Goal: Transaction & Acquisition: Purchase product/service

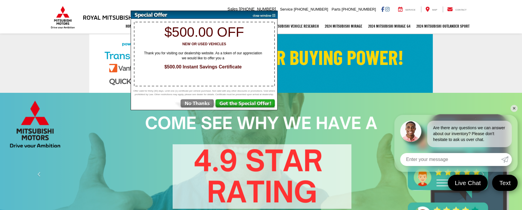
click at [196, 108] on img at bounding box center [194, 104] width 41 height 11
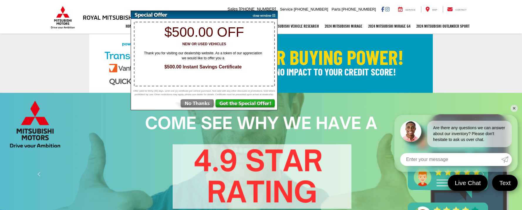
select select "Mitsubishi"
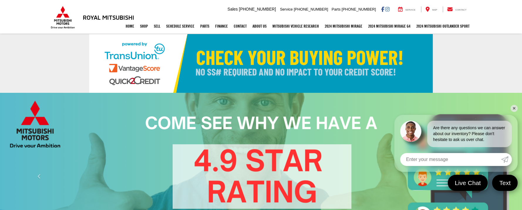
click at [516, 108] on link "✕" at bounding box center [514, 108] width 7 height 7
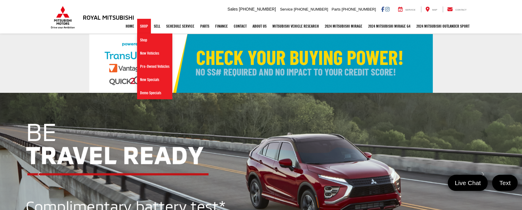
click at [141, 27] on link "Shop" at bounding box center [144, 26] width 14 height 15
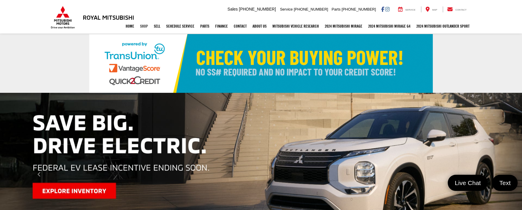
click at [141, 27] on link "Shop" at bounding box center [144, 26] width 14 height 15
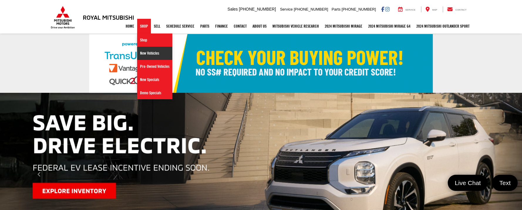
click at [148, 53] on link "New Vehicles" at bounding box center [154, 53] width 35 height 13
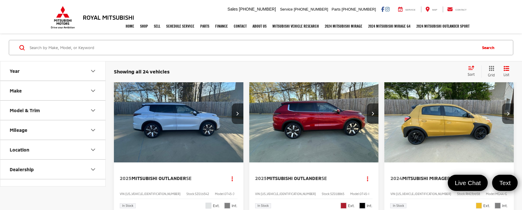
scroll to position [43, 0]
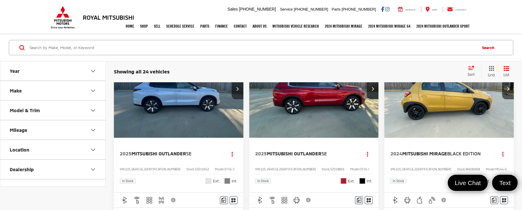
click at [435, 107] on img "2024 Mitsubishi Mirage Black Edition 0" at bounding box center [449, 89] width 130 height 98
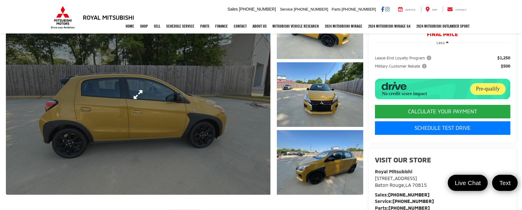
scroll to position [93, 0]
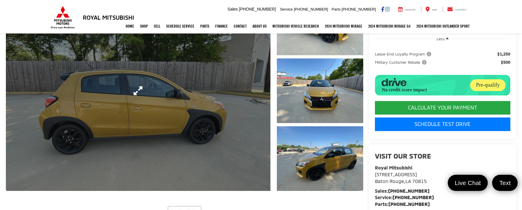
click at [185, 110] on link "Expand Photo 0" at bounding box center [138, 91] width 265 height 200
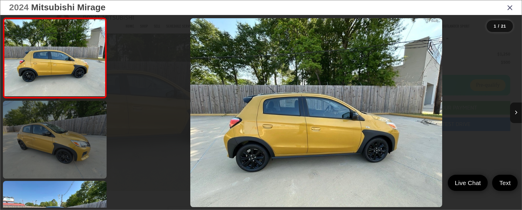
click at [70, 129] on link at bounding box center [55, 140] width 104 height 78
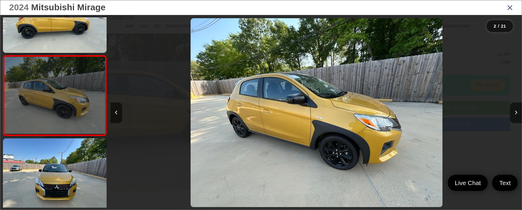
scroll to position [0, 412]
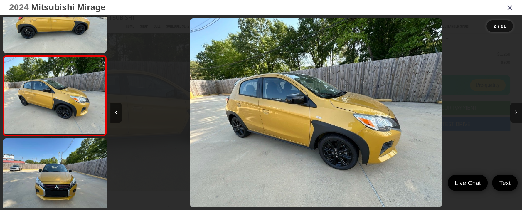
click at [517, 113] on icon "Next image" at bounding box center [516, 112] width 3 height 4
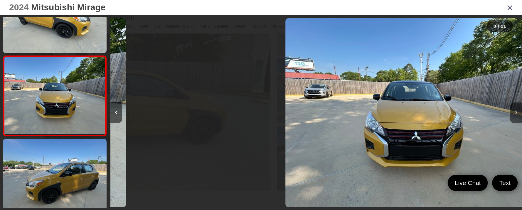
scroll to position [0, 823]
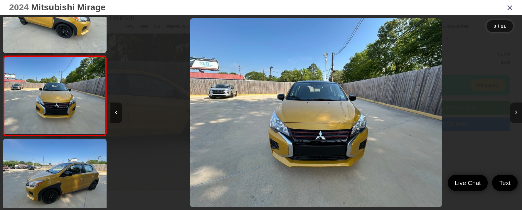
click at [517, 113] on icon "Next image" at bounding box center [516, 112] width 3 height 4
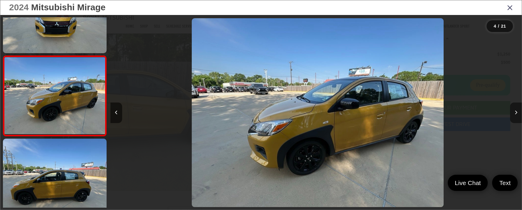
scroll to position [0, 1235]
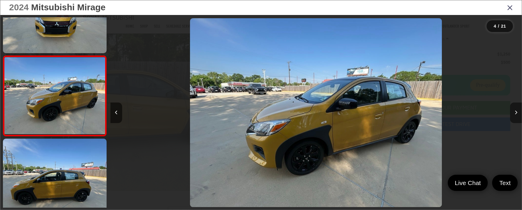
click at [517, 113] on icon "Next image" at bounding box center [516, 112] width 3 height 4
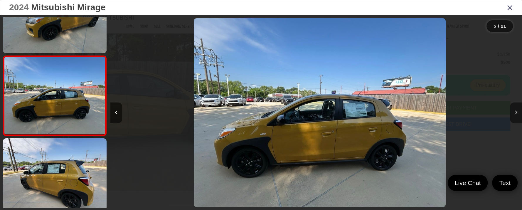
scroll to position [0, 1647]
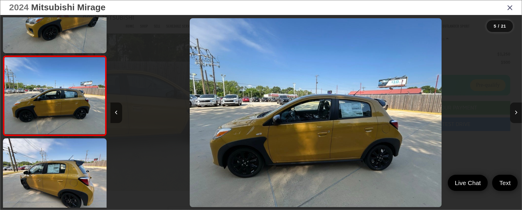
click at [517, 113] on icon "Next image" at bounding box center [516, 112] width 3 height 4
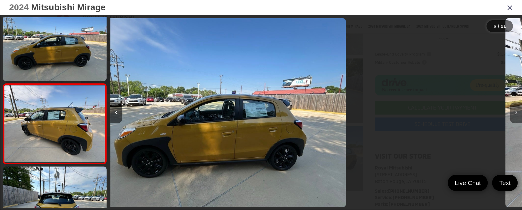
scroll to position [0, 0]
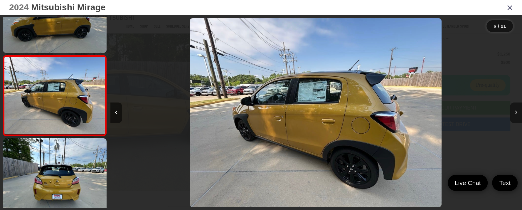
click at [517, 113] on icon "Next image" at bounding box center [516, 112] width 3 height 4
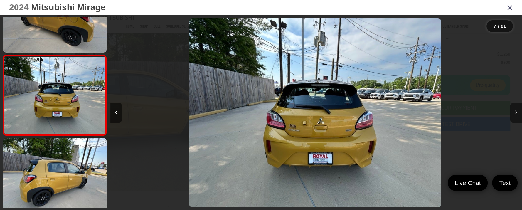
click at [517, 113] on icon "Next image" at bounding box center [516, 112] width 3 height 4
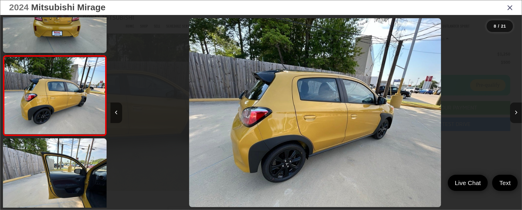
click at [517, 113] on icon "Next image" at bounding box center [516, 112] width 3 height 4
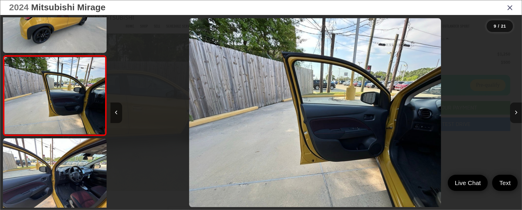
click at [517, 113] on icon "Next image" at bounding box center [516, 112] width 3 height 4
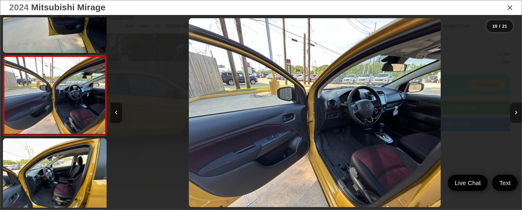
click at [517, 113] on icon "Next image" at bounding box center [516, 112] width 3 height 4
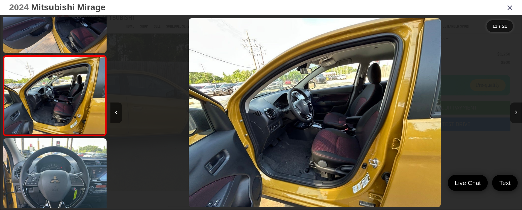
click at [517, 113] on icon "Next image" at bounding box center [516, 112] width 3 height 4
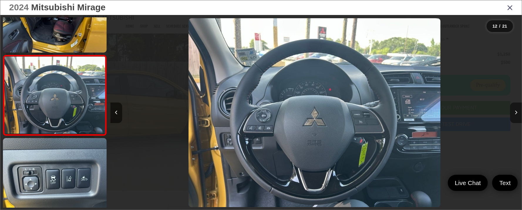
click at [517, 113] on icon "Next image" at bounding box center [516, 112] width 3 height 4
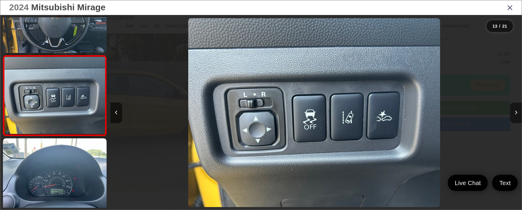
click at [517, 113] on icon "Next image" at bounding box center [516, 112] width 3 height 4
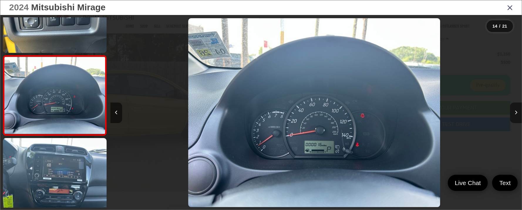
click at [517, 113] on icon "Next image" at bounding box center [516, 112] width 3 height 4
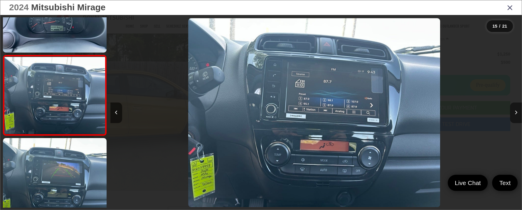
click at [517, 113] on icon "Next image" at bounding box center [516, 112] width 3 height 4
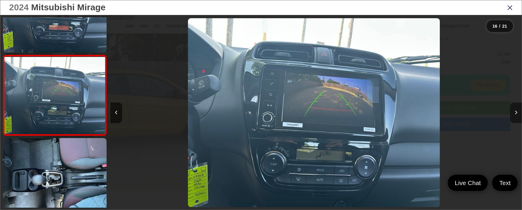
click at [517, 113] on icon "Next image" at bounding box center [516, 112] width 3 height 4
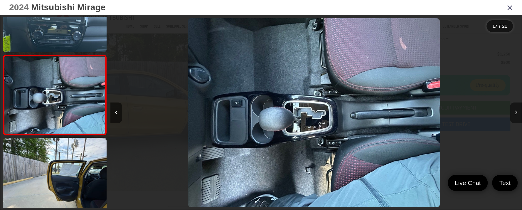
click at [519, 112] on button "Next image" at bounding box center [516, 113] width 12 height 21
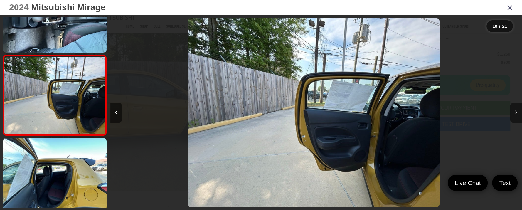
click at [519, 112] on button "Next image" at bounding box center [516, 113] width 12 height 21
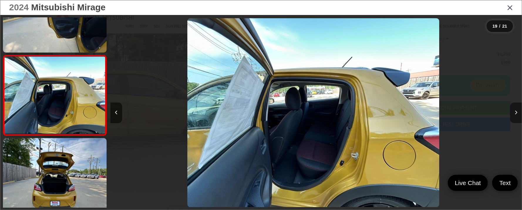
click at [519, 112] on button "Next image" at bounding box center [516, 113] width 12 height 21
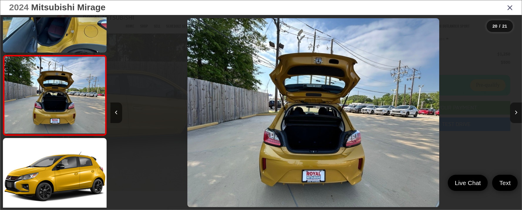
click at [517, 112] on icon "Next image" at bounding box center [516, 112] width 3 height 4
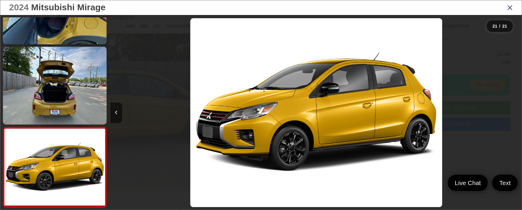
click at [517, 112] on div at bounding box center [470, 112] width 103 height 195
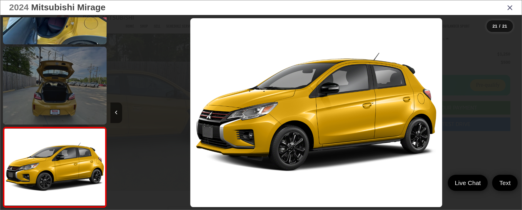
click at [72, 83] on link at bounding box center [55, 86] width 104 height 78
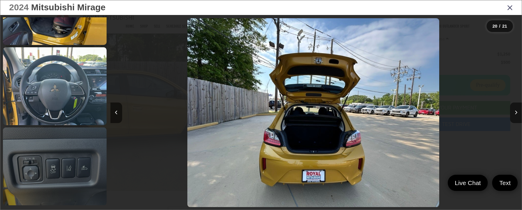
click at [85, 144] on link at bounding box center [55, 167] width 104 height 78
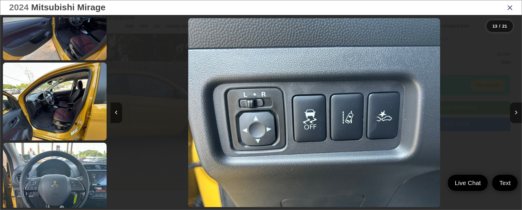
click at [512, 6] on icon "Close gallery" at bounding box center [510, 8] width 6 height 8
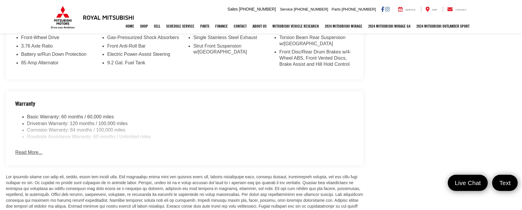
click at [29, 149] on button "Read More..." at bounding box center [28, 152] width 27 height 7
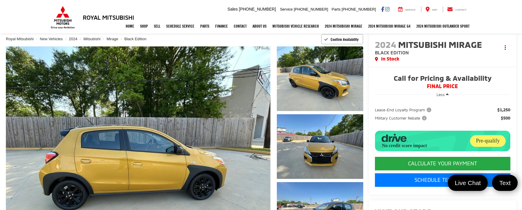
scroll to position [37, 0]
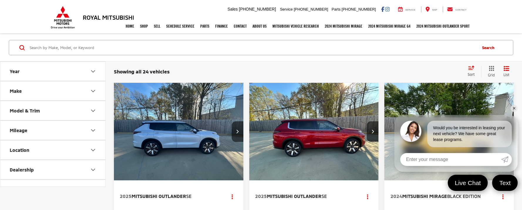
click at [516, 108] on link "✕" at bounding box center [514, 108] width 7 height 7
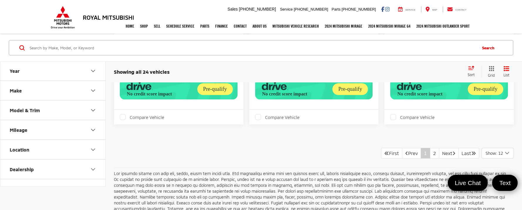
scroll to position [1228, 0]
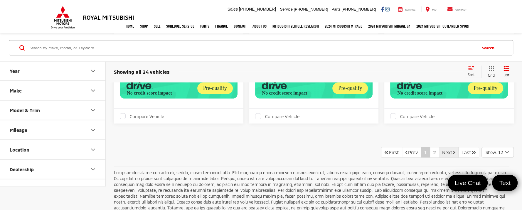
click at [443, 147] on link "Next" at bounding box center [449, 152] width 20 height 11
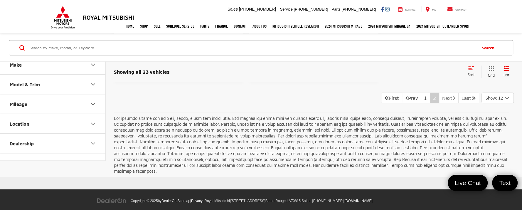
scroll to position [1266, 0]
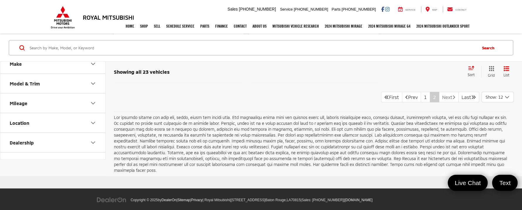
click at [453, 95] on icon "Next Page" at bounding box center [454, 97] width 3 height 5
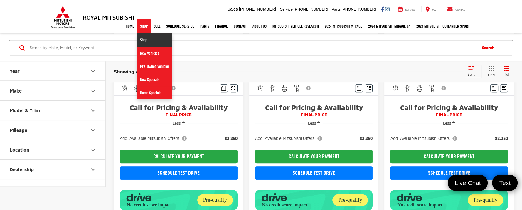
scroll to position [474, 0]
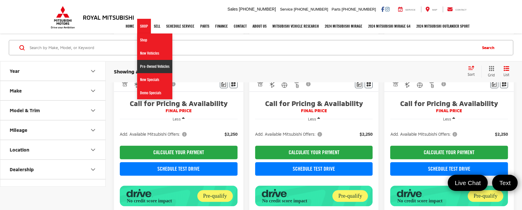
click at [143, 67] on link "Pre-Owned Vehicles" at bounding box center [154, 66] width 35 height 13
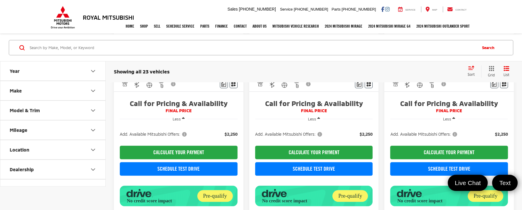
scroll to position [476, 0]
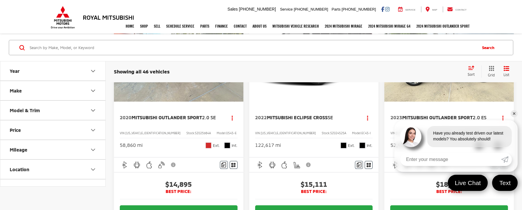
scroll to position [81, 0]
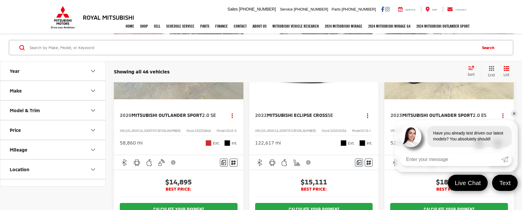
click at [512, 115] on link "✕" at bounding box center [514, 113] width 7 height 7
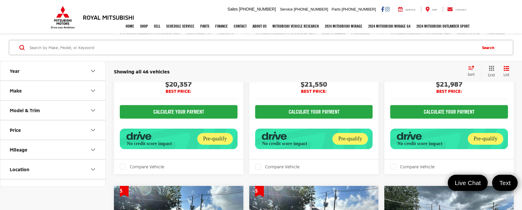
scroll to position [1879, 0]
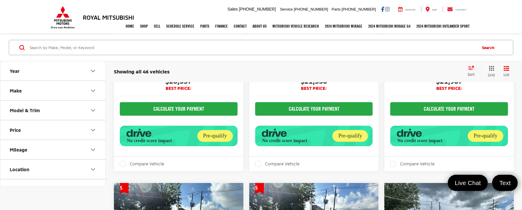
click at [473, 68] on icon "Select sort value" at bounding box center [471, 68] width 6 height 4
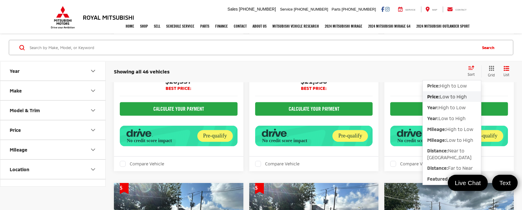
click at [457, 96] on span "Low to High" at bounding box center [453, 97] width 27 height 6
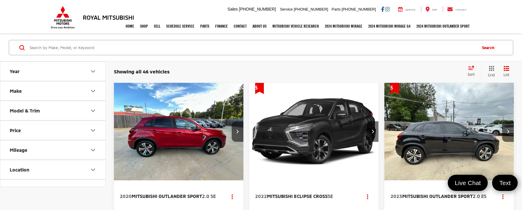
click at [89, 49] on input "Search by Make, Model, or Keyword" at bounding box center [253, 48] width 448 height 14
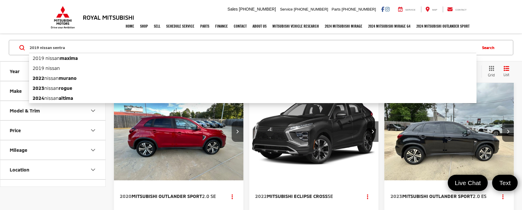
type input "2019 nissan sentra"
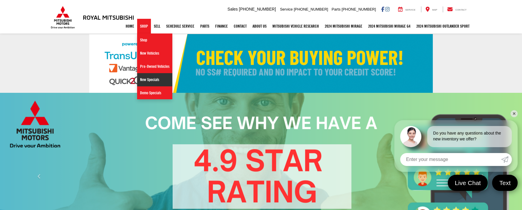
click at [153, 79] on link "New Specials" at bounding box center [154, 79] width 35 height 13
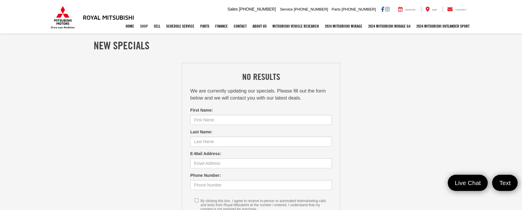
scroll to position [5, 0]
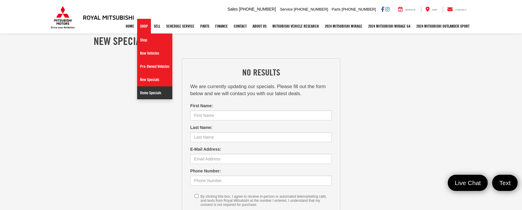
click at [148, 93] on link "Demo Specials" at bounding box center [154, 92] width 35 height 13
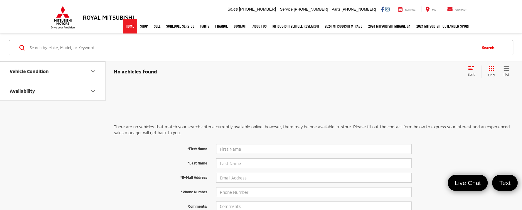
click at [124, 28] on link "Home" at bounding box center [130, 26] width 14 height 15
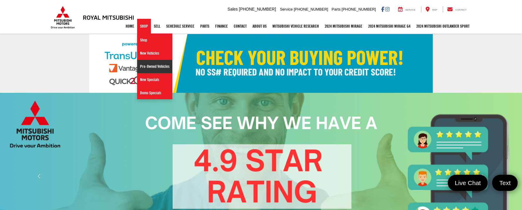
click at [143, 65] on link "Pre-Owned Vehicles" at bounding box center [154, 66] width 35 height 13
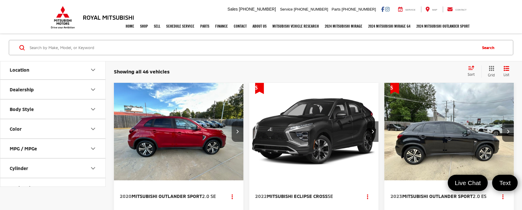
scroll to position [101, 0]
click at [84, 104] on button "Body Style" at bounding box center [53, 108] width 106 height 19
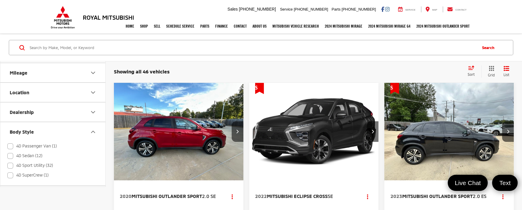
scroll to position [74, 0]
